Goal: Information Seeking & Learning: Check status

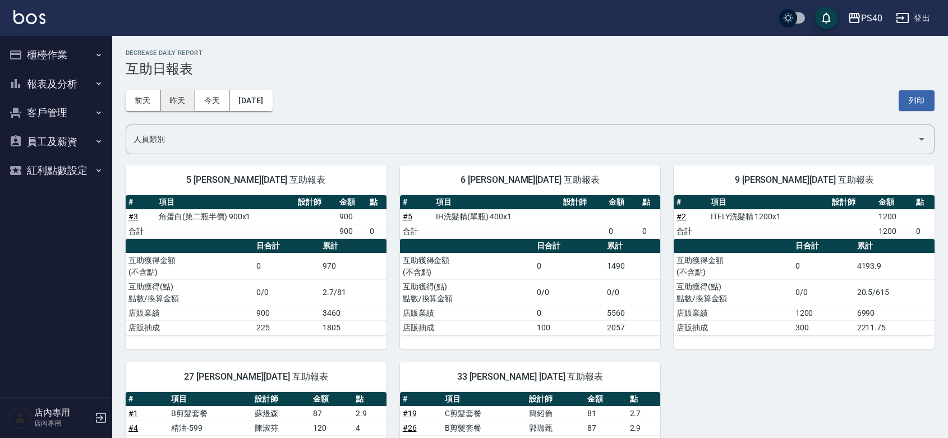
click at [166, 104] on button "昨天" at bounding box center [177, 100] width 35 height 21
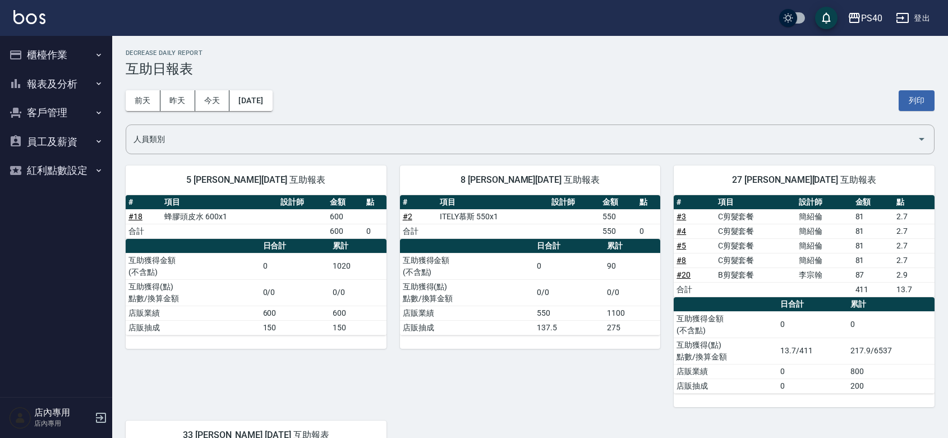
click at [48, 56] on button "櫃檯作業" at bounding box center [55, 54] width 103 height 29
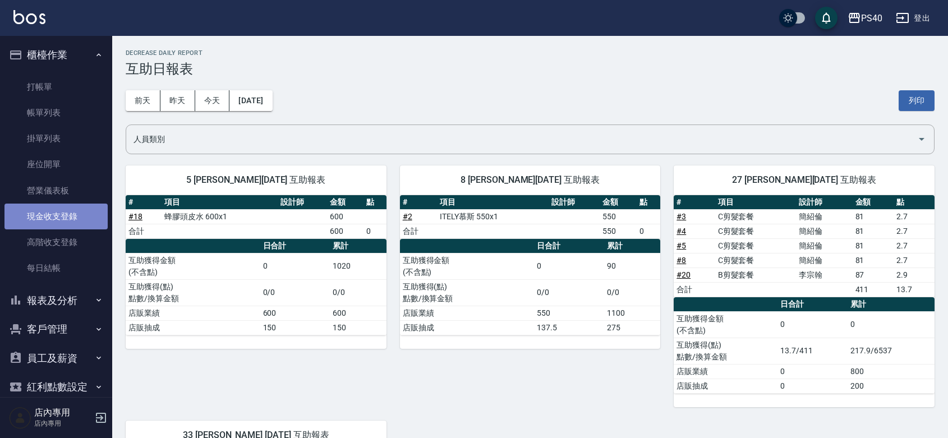
click at [63, 219] on link "現金收支登錄" at bounding box center [55, 217] width 103 height 26
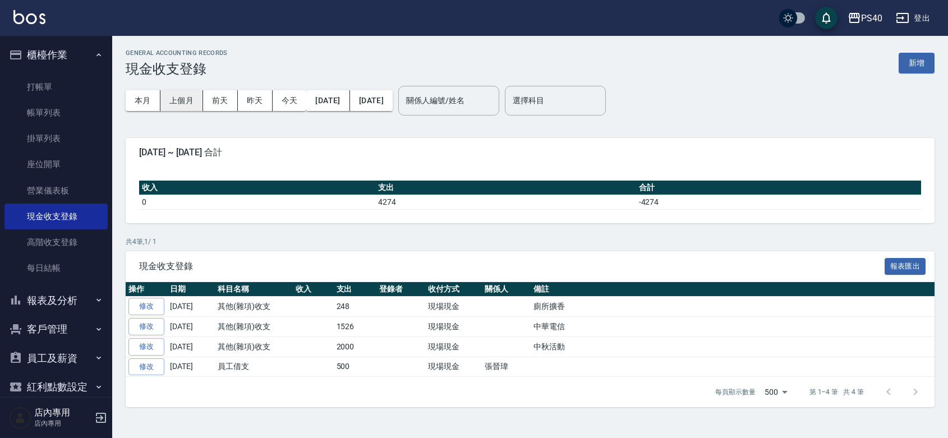
click at [187, 104] on button "上個月" at bounding box center [181, 100] width 43 height 21
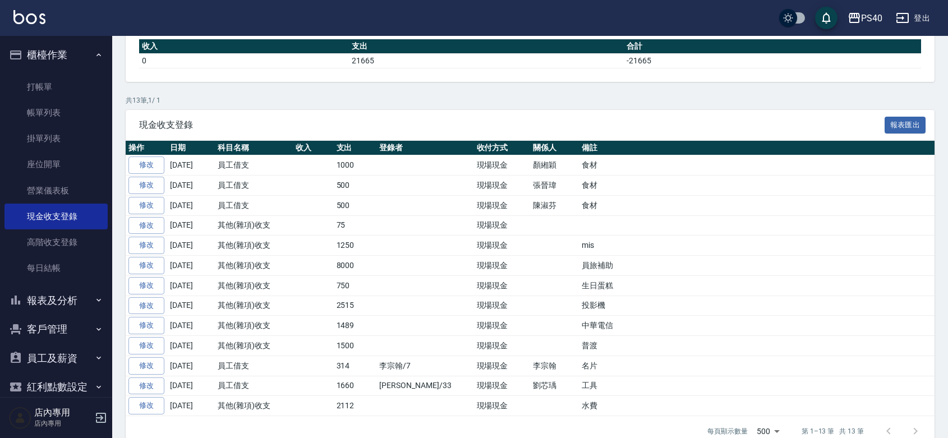
scroll to position [216, 0]
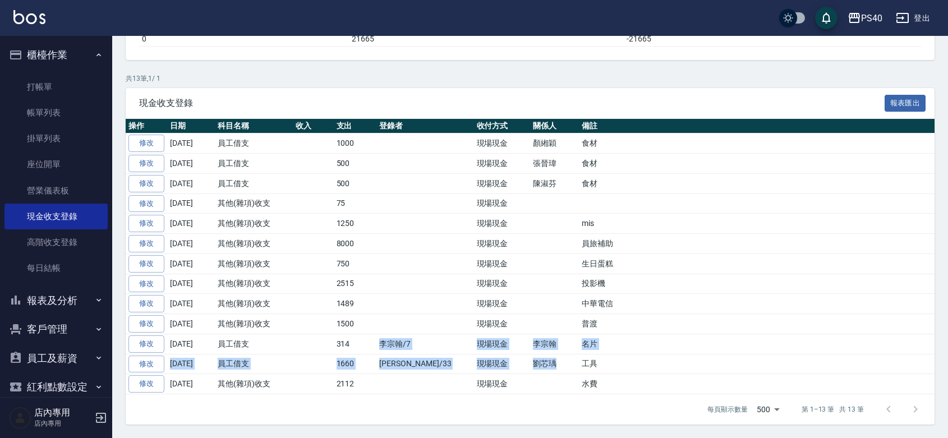
drag, startPoint x: 371, startPoint y: 334, endPoint x: 550, endPoint y: 338, distance: 179.0
click at [543, 343] on tr "修改 [DATE] 員工借支 314 [PERSON_NAME]/7 現場現金 [PERSON_NAME] 名片" at bounding box center [530, 344] width 809 height 20
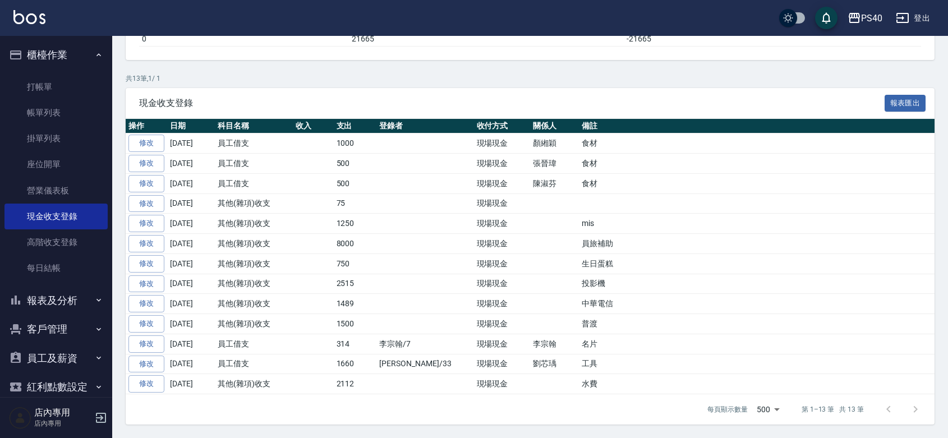
click at [579, 338] on td "名片" at bounding box center [757, 344] width 356 height 20
drag, startPoint x: 576, startPoint y: 337, endPoint x: 337, endPoint y: 337, distance: 239.6
click at [337, 337] on tr "修改 [DATE] 員工借支 314 [PERSON_NAME]/7 現場現金 [PERSON_NAME] 名片" at bounding box center [530, 344] width 809 height 20
click at [337, 337] on td "314" at bounding box center [355, 344] width 43 height 20
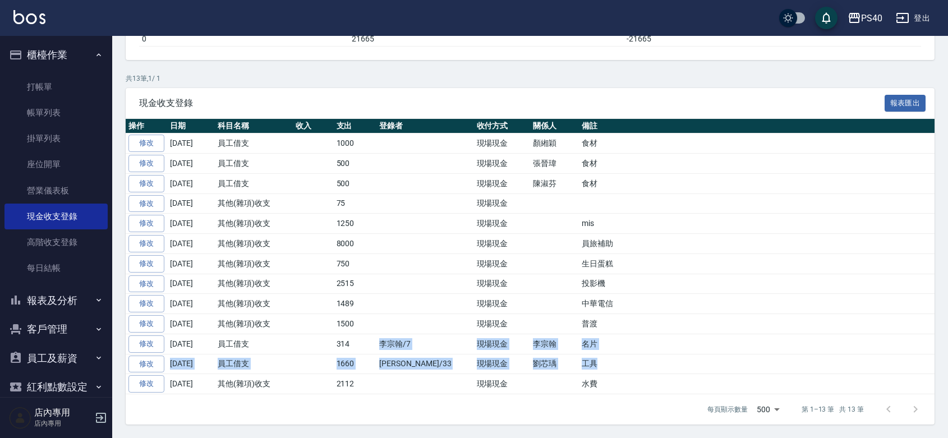
drag, startPoint x: 362, startPoint y: 333, endPoint x: 635, endPoint y: 355, distance: 274.2
click at [635, 355] on tbody "修改 [DATE] 員工借支 1000 現場現金 [PERSON_NAME] 食材 修改 [DATE] 員工借支 500 現場現金 [PERSON_NAME]…" at bounding box center [530, 264] width 809 height 261
click at [630, 341] on td "名片" at bounding box center [757, 344] width 356 height 20
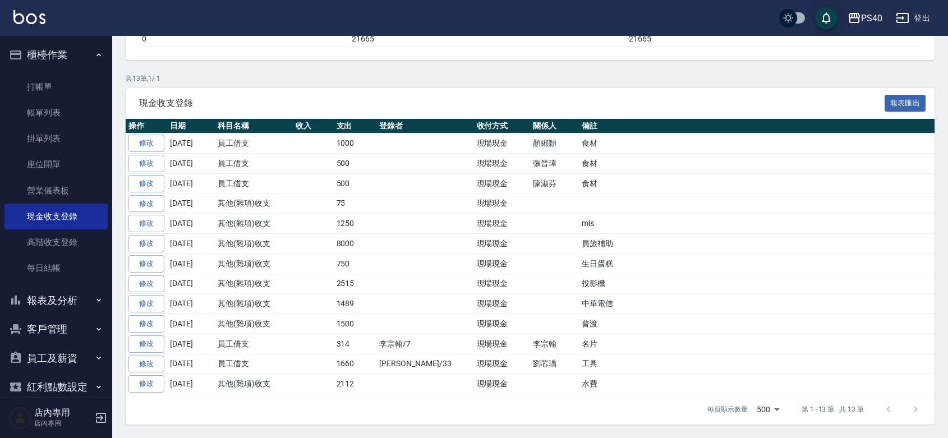
drag, startPoint x: 614, startPoint y: 338, endPoint x: 589, endPoint y: 338, distance: 25.3
click at [599, 338] on td "名片" at bounding box center [757, 344] width 356 height 20
click at [589, 338] on td "名片" at bounding box center [757, 344] width 356 height 20
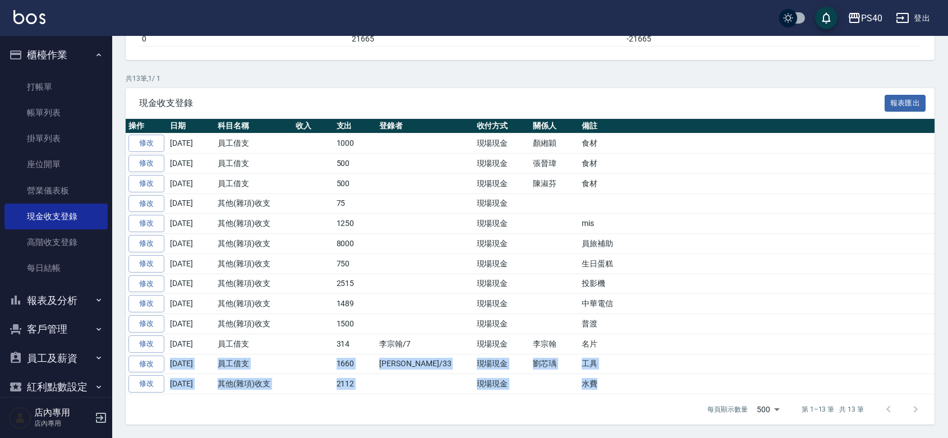
drag, startPoint x: 584, startPoint y: 380, endPoint x: 571, endPoint y: 326, distance: 55.8
click at [571, 326] on tbody "修改 [DATE] 員工借支 1000 現場現金 [PERSON_NAME] 食材 修改 [DATE] 員工借支 500 現場現金 [PERSON_NAME]…" at bounding box center [530, 264] width 809 height 261
click at [579, 334] on td "名片" at bounding box center [757, 344] width 356 height 20
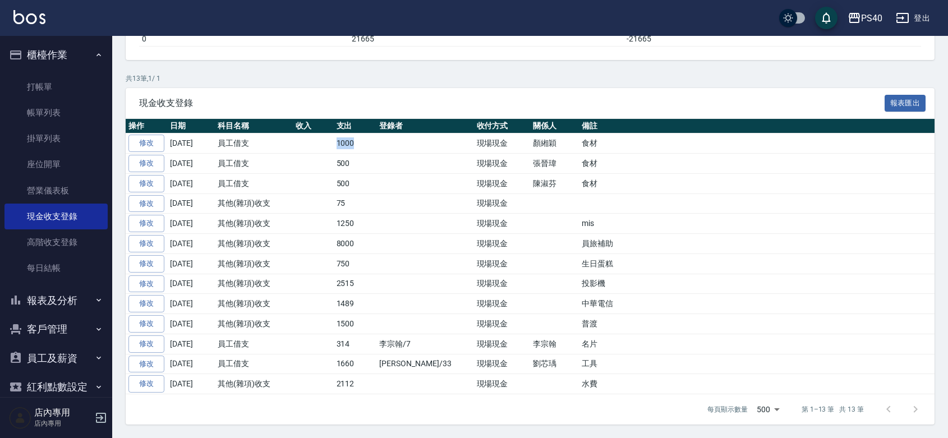
drag, startPoint x: 369, startPoint y: 93, endPoint x: 324, endPoint y: 102, distance: 45.7
click at [324, 134] on tr "修改 [DATE] 員工借支 1000 現場現金 [PERSON_NAME] 食材" at bounding box center [530, 144] width 809 height 20
click at [324, 134] on td at bounding box center [313, 144] width 41 height 20
click at [377, 134] on td at bounding box center [425, 144] width 97 height 20
drag, startPoint x: 374, startPoint y: 96, endPoint x: 331, endPoint y: 99, distance: 43.3
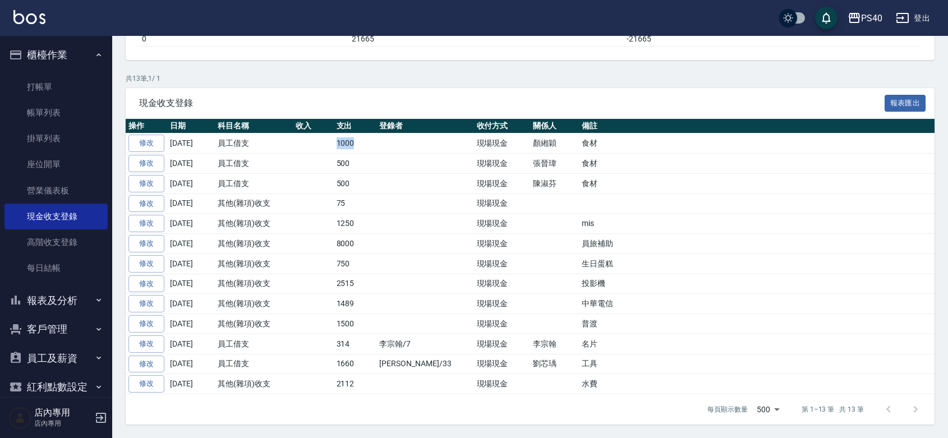
click at [331, 134] on tr "修改 [DATE] 員工借支 1000 現場現金 [PERSON_NAME] 食材" at bounding box center [530, 144] width 809 height 20
click at [331, 134] on td at bounding box center [313, 144] width 41 height 20
drag, startPoint x: 331, startPoint y: 99, endPoint x: 354, endPoint y: 93, distance: 23.3
click at [354, 134] on tr "修改 [DATE] 員工借支 1000 現場現金 [PERSON_NAME] 食材" at bounding box center [530, 144] width 809 height 20
click at [354, 134] on td "1000" at bounding box center [355, 144] width 43 height 20
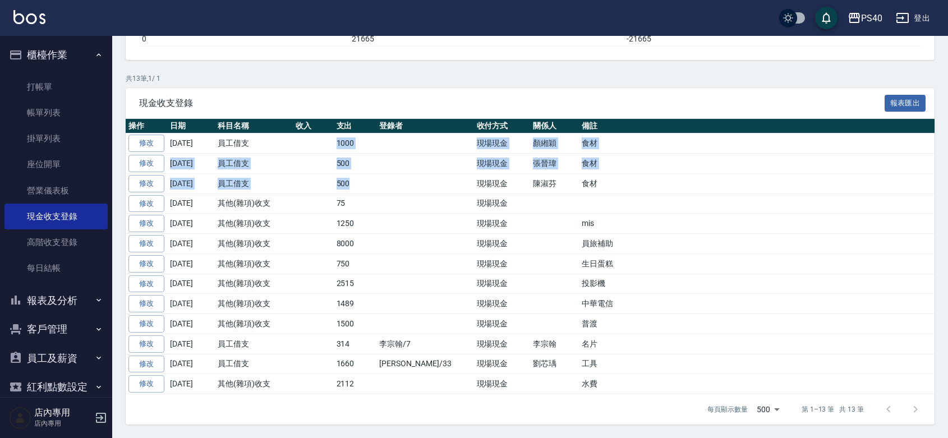
drag, startPoint x: 388, startPoint y: 143, endPoint x: 329, endPoint y: 91, distance: 78.3
click at [329, 134] on tbody "修改 [DATE] 員工借支 1000 現場現金 [PERSON_NAME] 食材 修改 [DATE] 員工借支 500 現場現金 [PERSON_NAME]…" at bounding box center [530, 264] width 809 height 261
click at [329, 134] on td at bounding box center [313, 144] width 41 height 20
drag, startPoint x: 403, startPoint y: 142, endPoint x: 393, endPoint y: 142, distance: 10.1
click at [401, 173] on td at bounding box center [425, 183] width 97 height 20
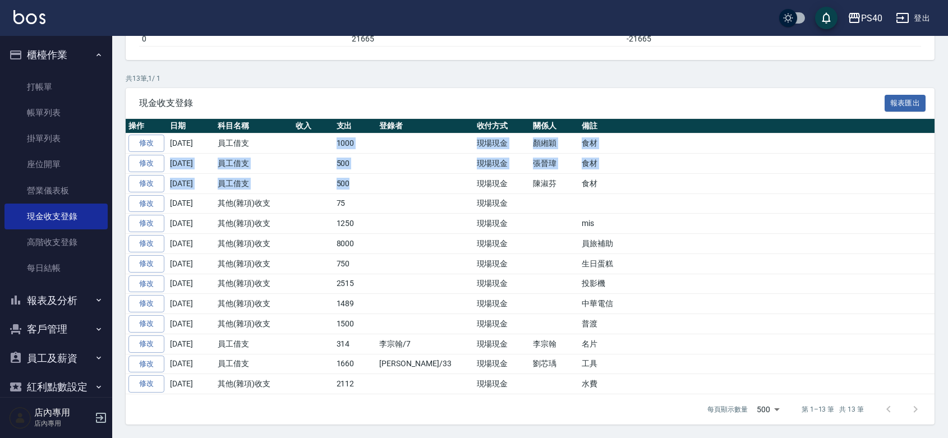
click at [324, 134] on td at bounding box center [313, 144] width 41 height 20
drag, startPoint x: 506, startPoint y: 121, endPoint x: 286, endPoint y: 87, distance: 222.0
click at [286, 134] on tbody "修改 [DATE] 員工借支 1000 現場現金 [PERSON_NAME] 食材 修改 [DATE] 員工借支 500 現場現金 [PERSON_NAME]…" at bounding box center [530, 264] width 809 height 261
click at [286, 134] on td "員工借支" at bounding box center [254, 144] width 78 height 20
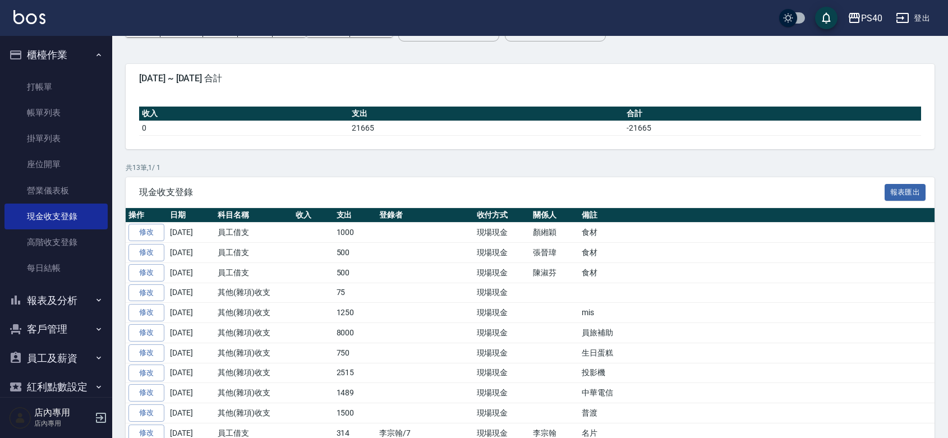
scroll to position [52, 0]
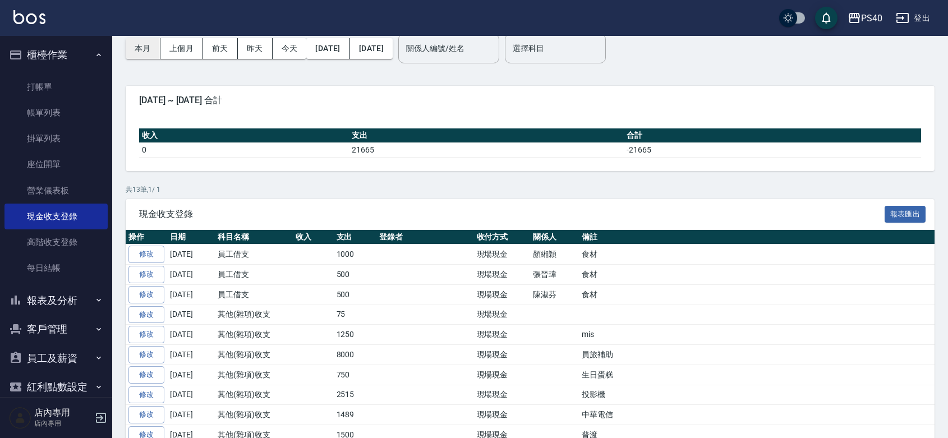
click at [153, 45] on button "本月" at bounding box center [143, 48] width 35 height 21
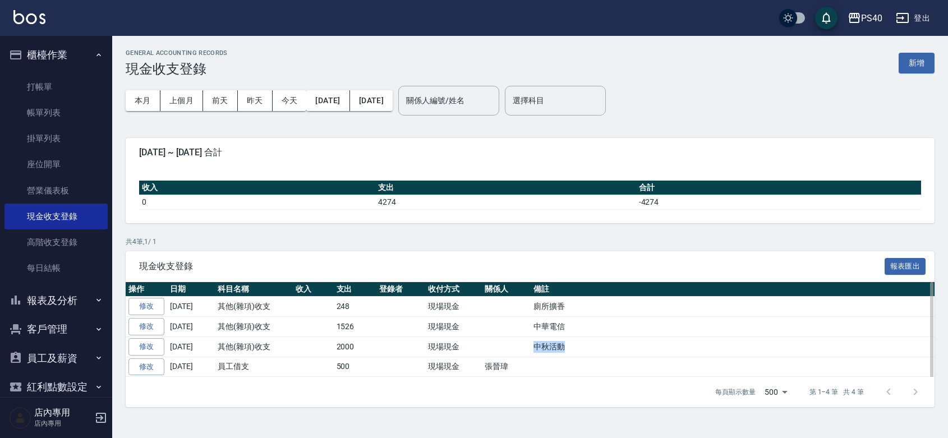
drag, startPoint x: 577, startPoint y: 364, endPoint x: 492, endPoint y: 351, distance: 86.2
click at [492, 351] on tr "修改 [DATE] 其他(雜項)收支 2000 現場現金 中秋活動" at bounding box center [530, 347] width 809 height 20
click at [492, 351] on td at bounding box center [506, 347] width 49 height 20
drag, startPoint x: 590, startPoint y: 368, endPoint x: 315, endPoint y: 350, distance: 275.0
click at [315, 350] on tr "修改 [DATE] 其他(雜項)收支 2000 現場現金 中秋活動" at bounding box center [530, 347] width 809 height 20
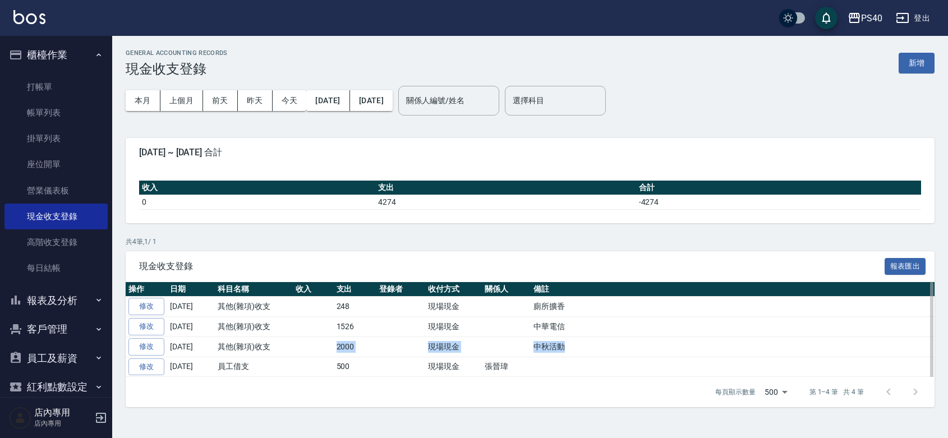
click at [315, 350] on td at bounding box center [313, 347] width 41 height 20
click at [66, 303] on button "報表及分析" at bounding box center [55, 300] width 103 height 29
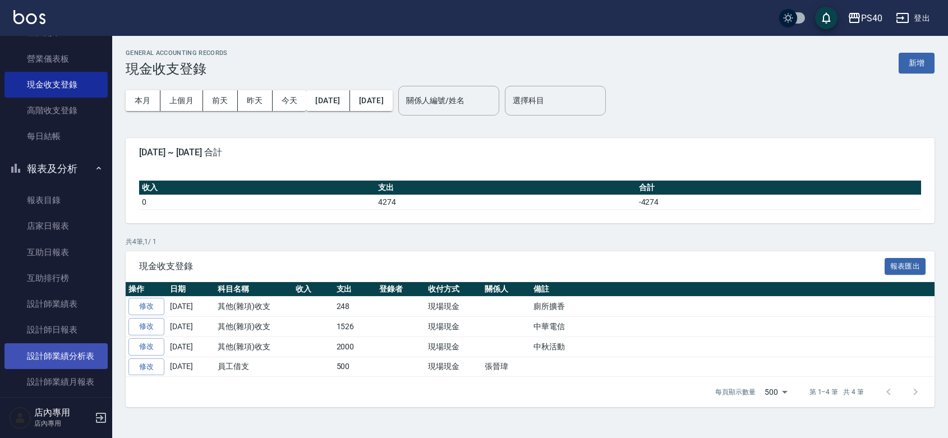
scroll to position [163, 0]
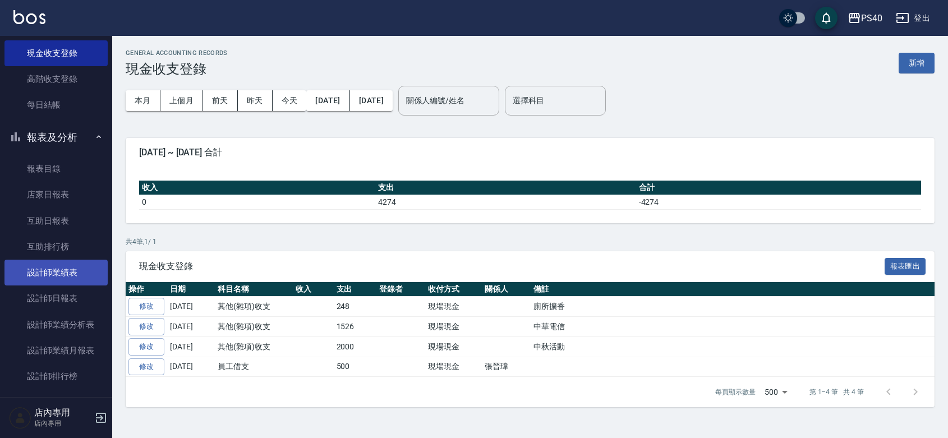
click at [77, 292] on link "設計師日報表" at bounding box center [55, 299] width 103 height 26
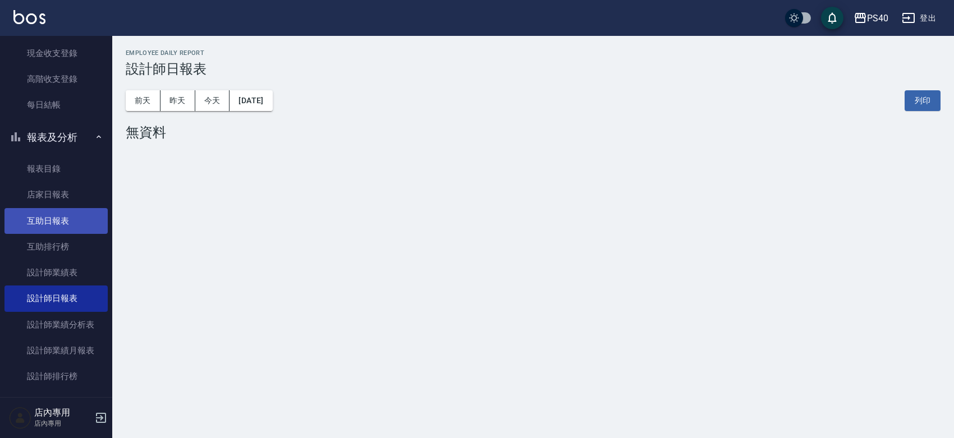
click at [63, 214] on link "互助日報表" at bounding box center [55, 221] width 103 height 26
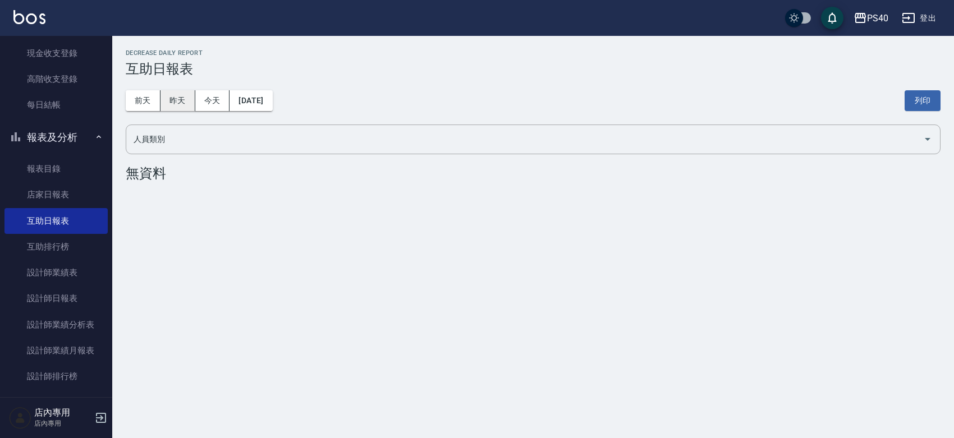
click at [192, 100] on button "昨天" at bounding box center [177, 100] width 35 height 21
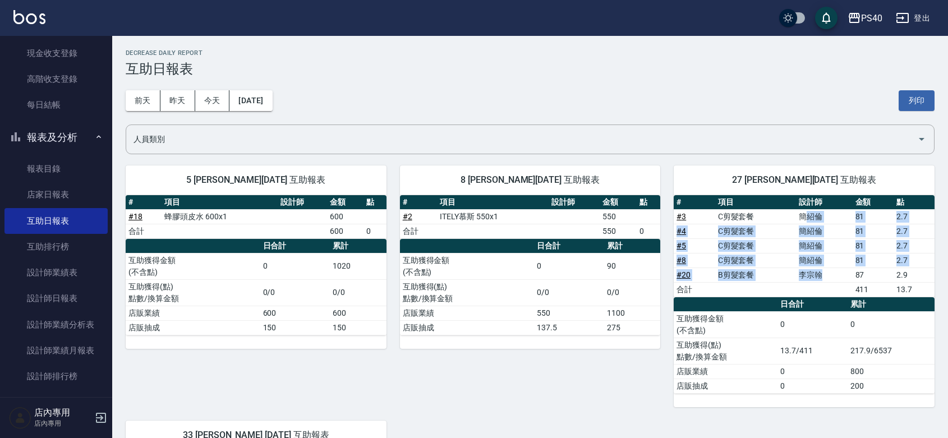
drag, startPoint x: 829, startPoint y: 276, endPoint x: 804, endPoint y: 215, distance: 65.7
click at [804, 215] on tbody "# 3 C剪髮套餐 [PERSON_NAME] 81 2.7 # 4 C剪髮套餐 [PERSON_NAME] 81 2.7 # 5 C剪髮套餐 [PERSON…" at bounding box center [804, 253] width 261 height 88
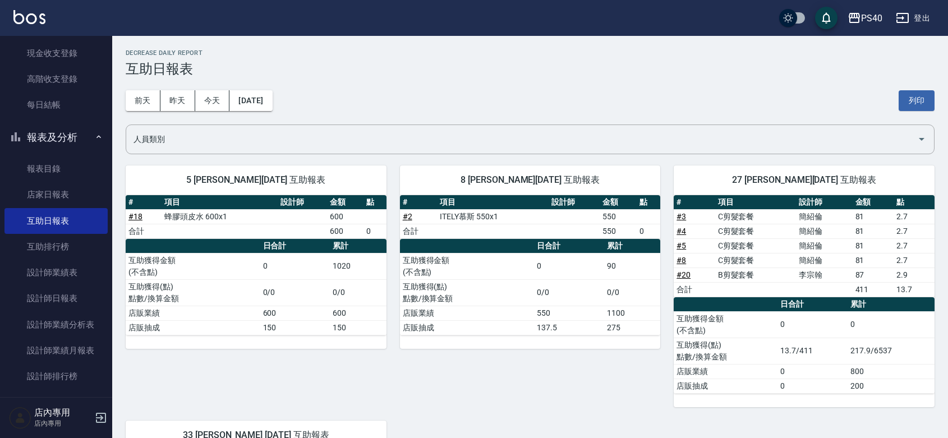
click at [529, 374] on div "8 [PERSON_NAME][DATE] 互助報表 # 項目 設計師 金額 點 # 2 ITELY慕斯 550x1 550 合計 550 0 日合計 累計 …" at bounding box center [524, 279] width 274 height 255
click at [59, 302] on link "設計師日報表" at bounding box center [55, 299] width 103 height 26
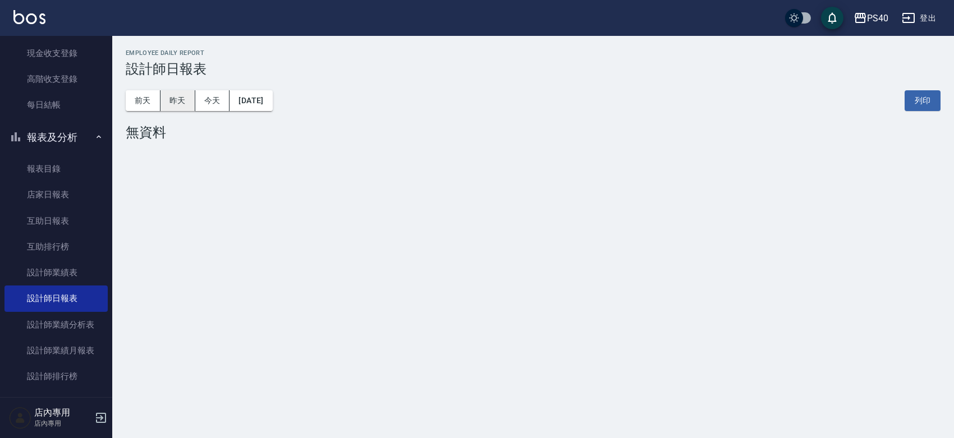
click at [183, 102] on button "昨天" at bounding box center [177, 100] width 35 height 21
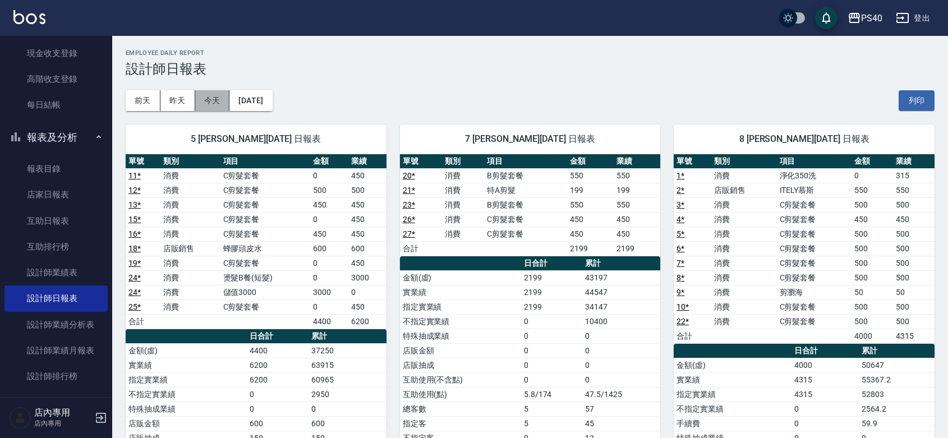
click at [208, 99] on button "今天" at bounding box center [212, 100] width 35 height 21
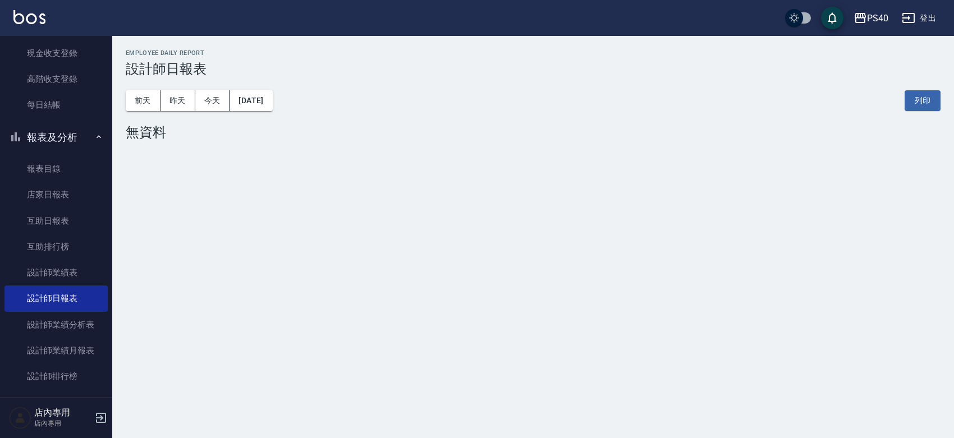
click at [390, 200] on div "PS40 [DATE] 設計師日報表 列印時間： [DATE][PHONE_NUMBER]:41 Employee Daily Report 設計師日報表 […" at bounding box center [477, 219] width 954 height 438
